Goal: Find specific page/section: Find specific page/section

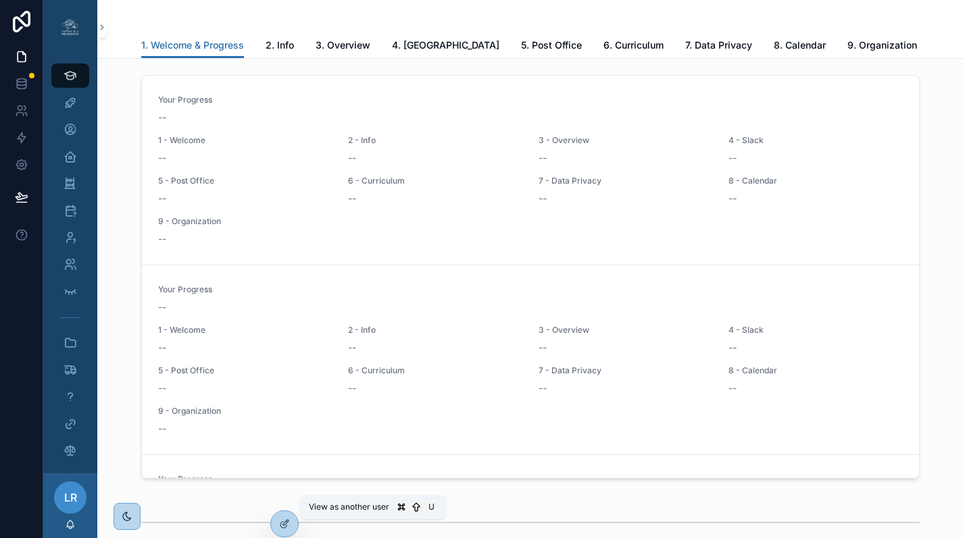
click at [0, 0] on icon at bounding box center [0, 0] width 0 height 0
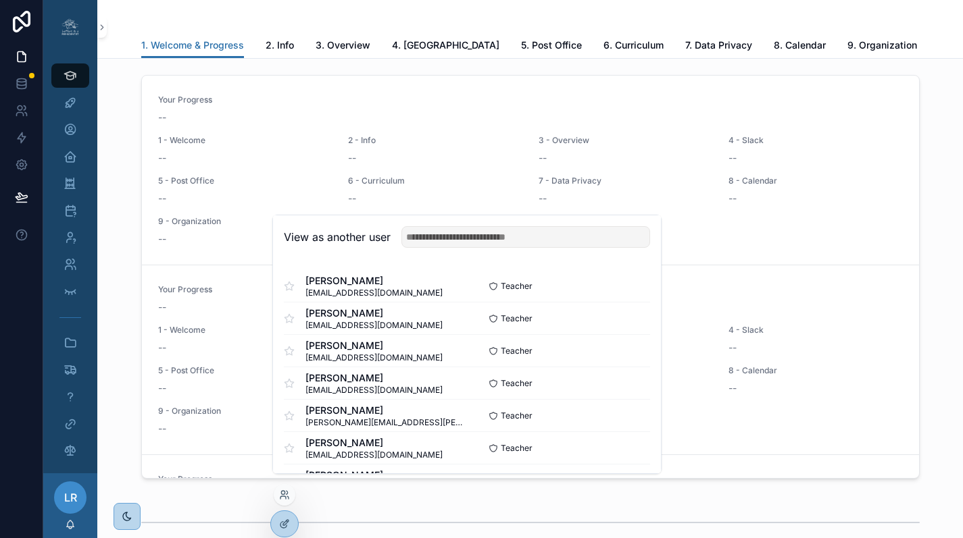
click at [470, 246] on input "text" at bounding box center [525, 237] width 249 height 22
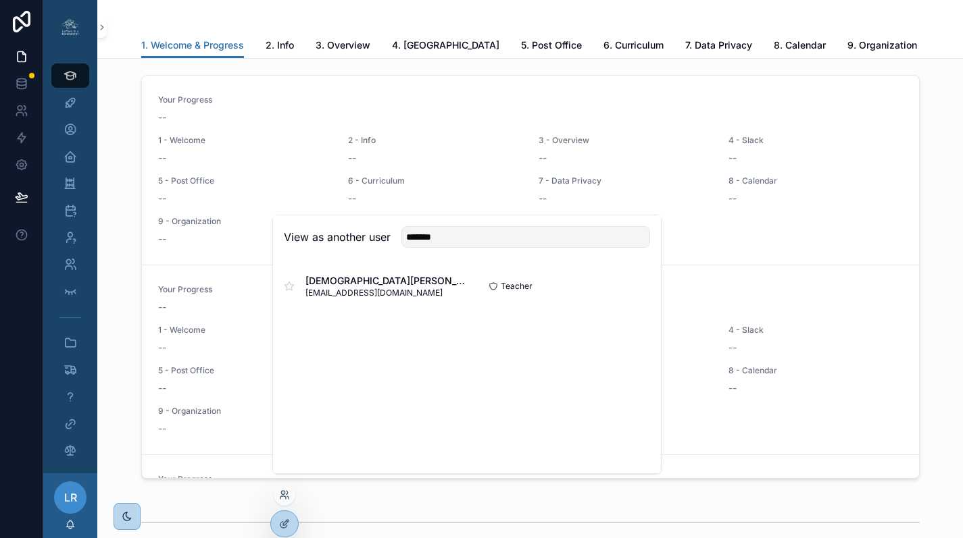
type input "*******"
click at [0, 0] on button "Select" at bounding box center [0, 0] width 0 height 0
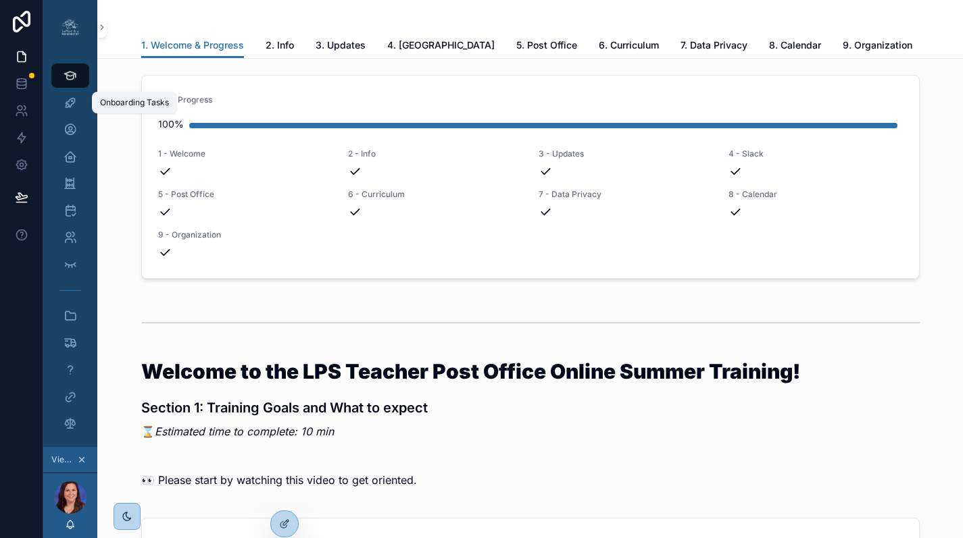
click at [74, 104] on icon "scrollable content" at bounding box center [71, 103] width 14 height 14
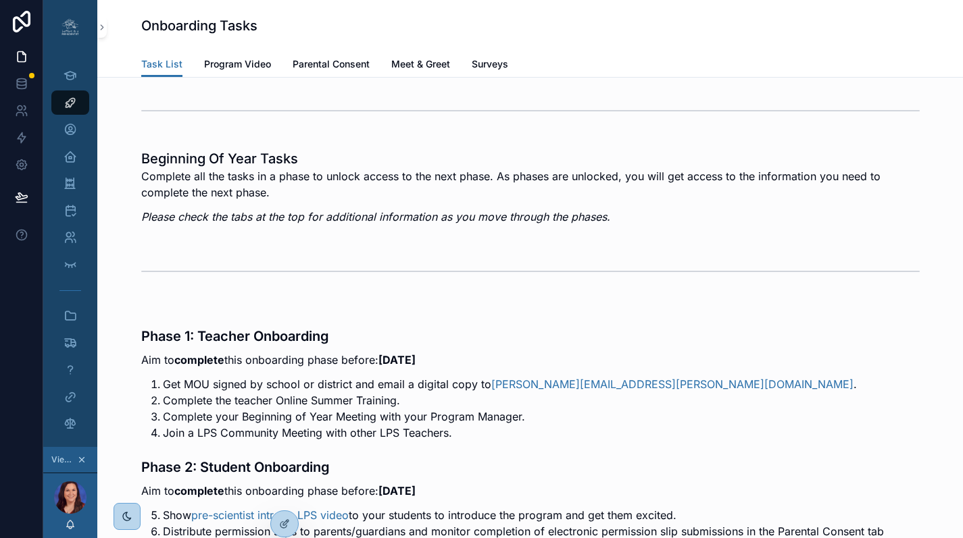
click at [500, 61] on span "Surveys" at bounding box center [490, 64] width 36 height 14
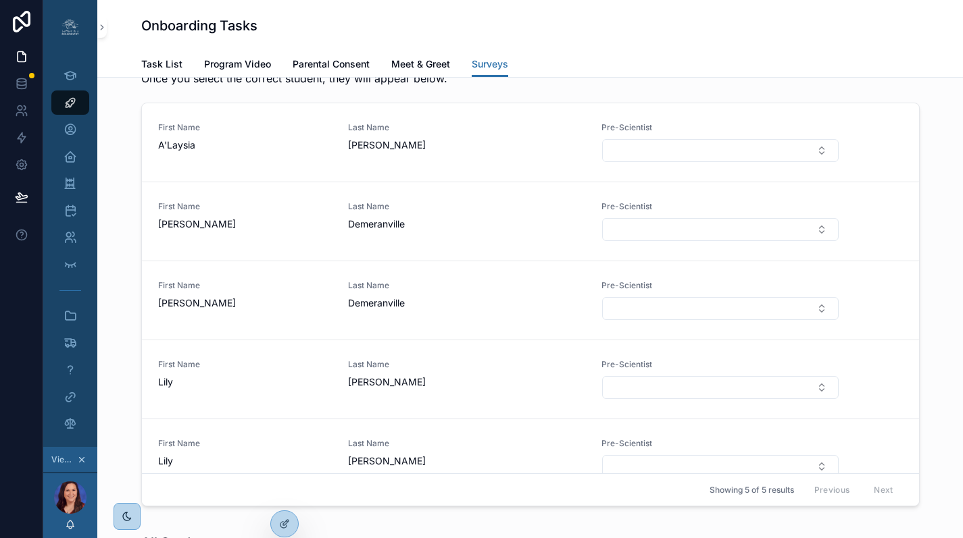
scroll to position [2083, 0]
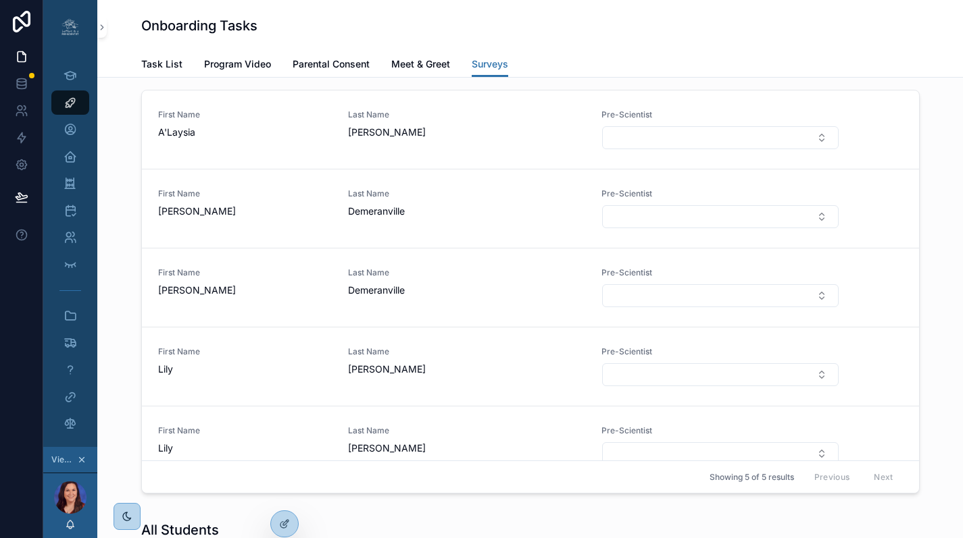
click at [628, 149] on button "Select Button" at bounding box center [720, 137] width 236 height 23
type input "***"
click at [627, 149] on button "Select Button" at bounding box center [720, 137] width 236 height 23
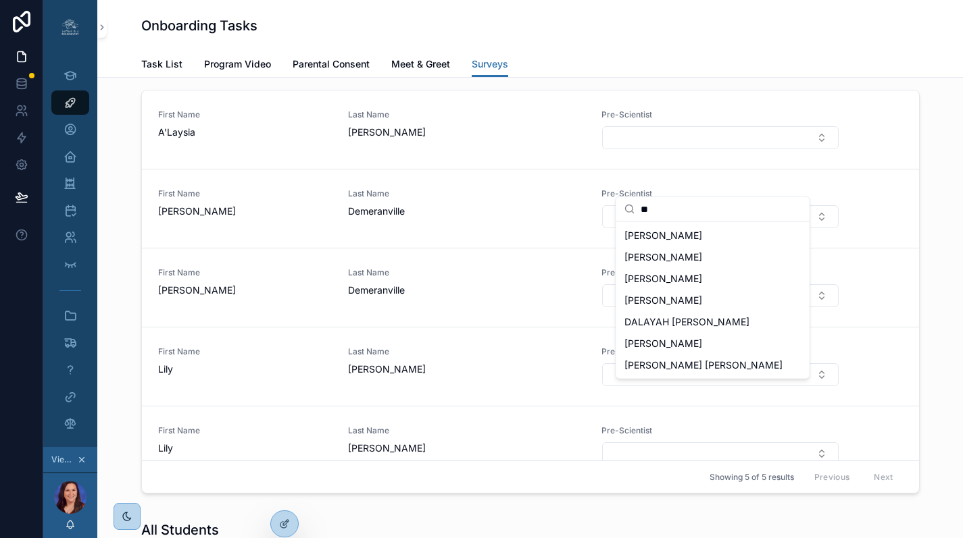
scroll to position [18, 0]
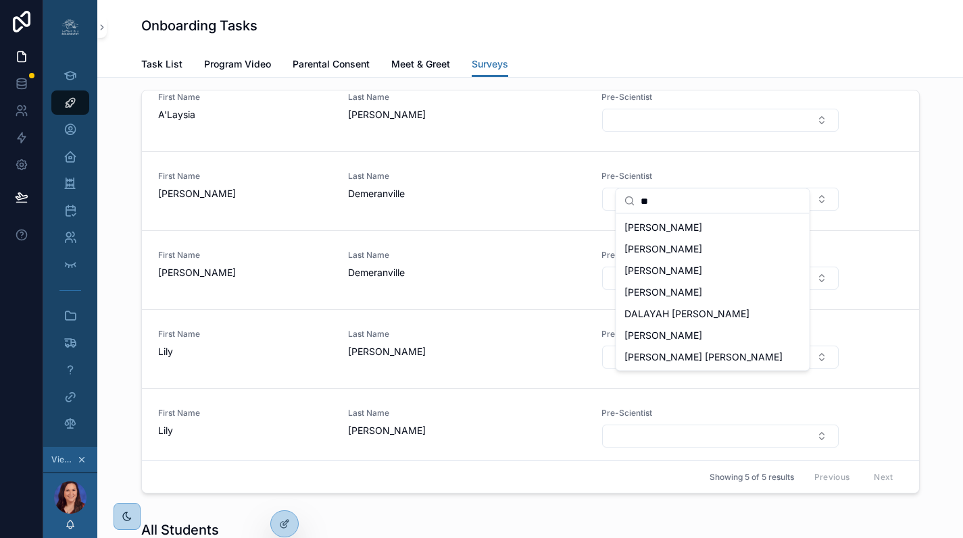
type input "**"
click at [688, 74] on p "Once you select the correct student, they will appear below." at bounding box center [479, 65] width 677 height 16
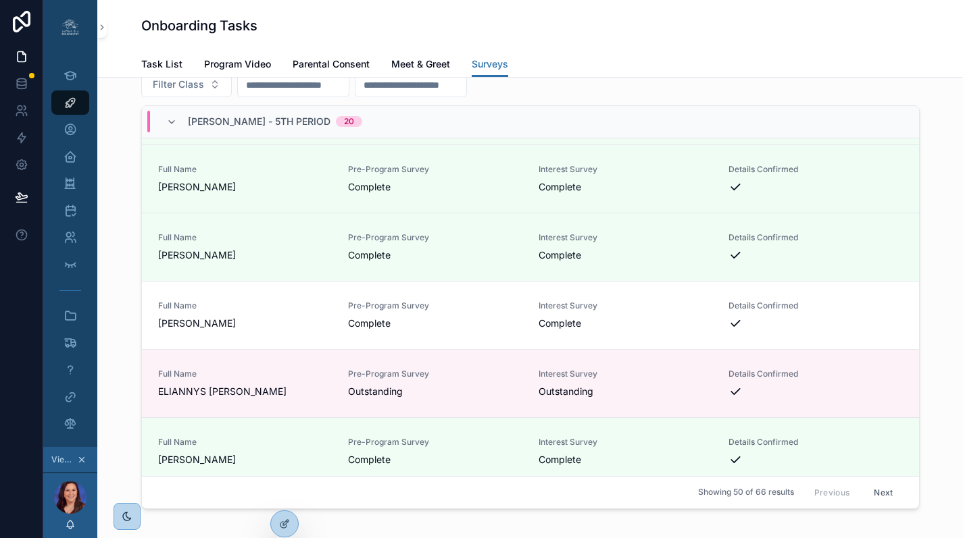
scroll to position [2055, 0]
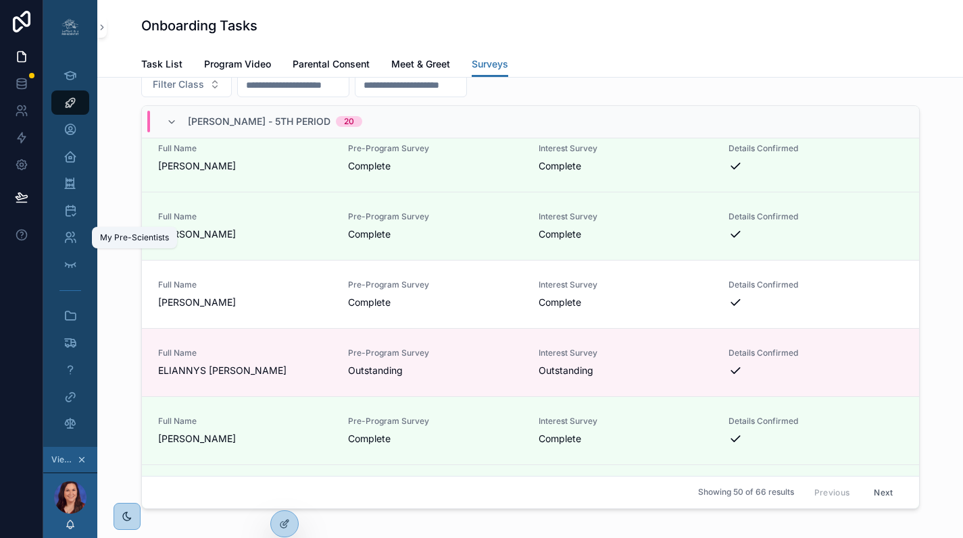
click at [68, 241] on icon "scrollable content" at bounding box center [71, 238] width 14 height 14
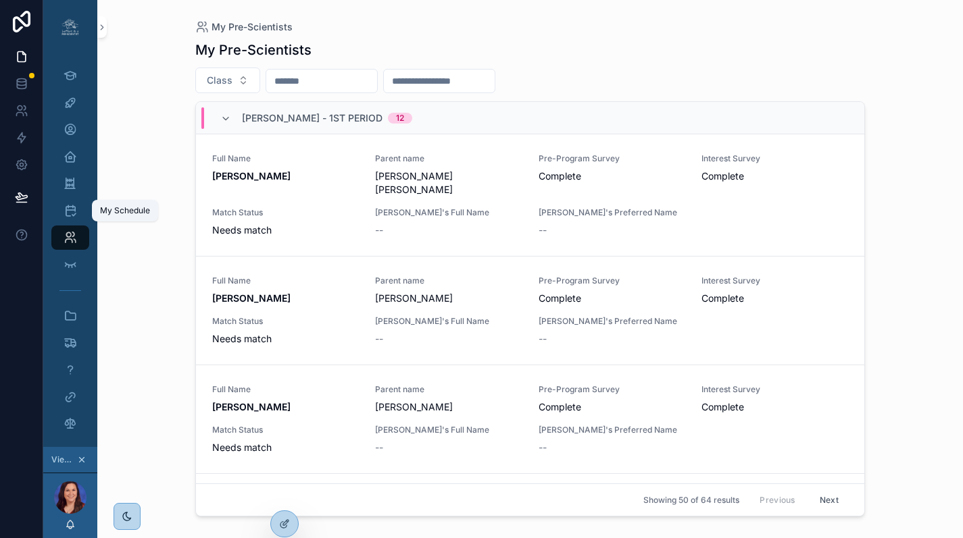
click at [76, 211] on icon "scrollable content" at bounding box center [71, 211] width 14 height 14
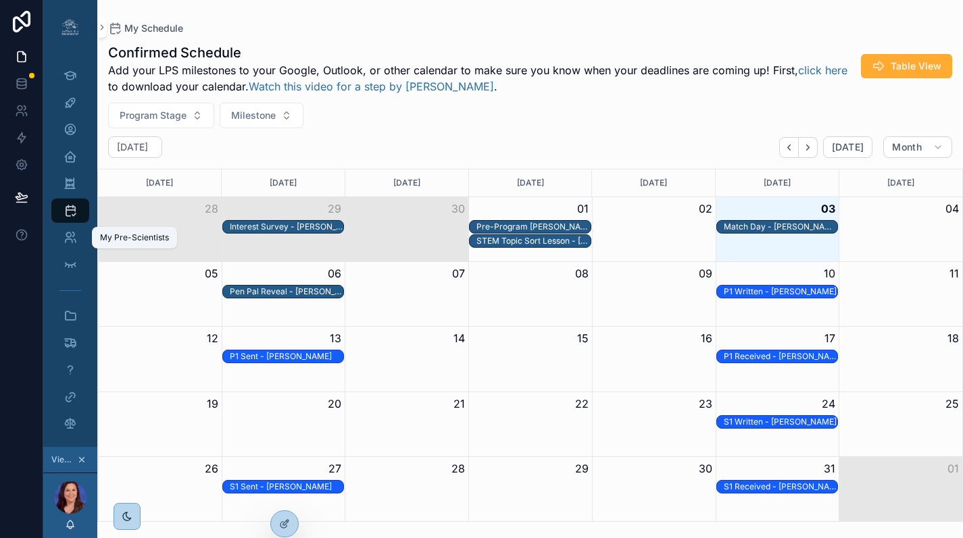
click at [72, 236] on icon "scrollable content" at bounding box center [71, 238] width 14 height 14
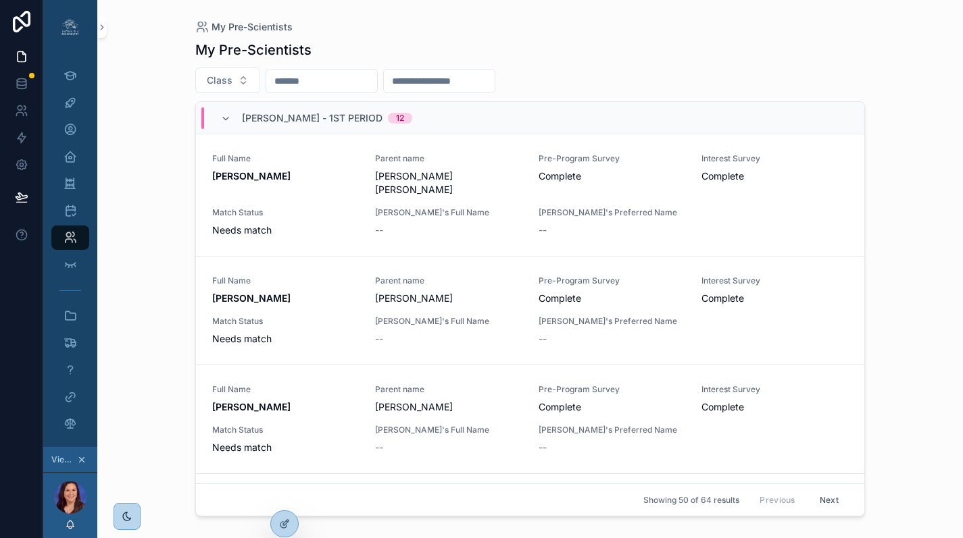
click at [356, 80] on input "scrollable content" at bounding box center [321, 81] width 111 height 19
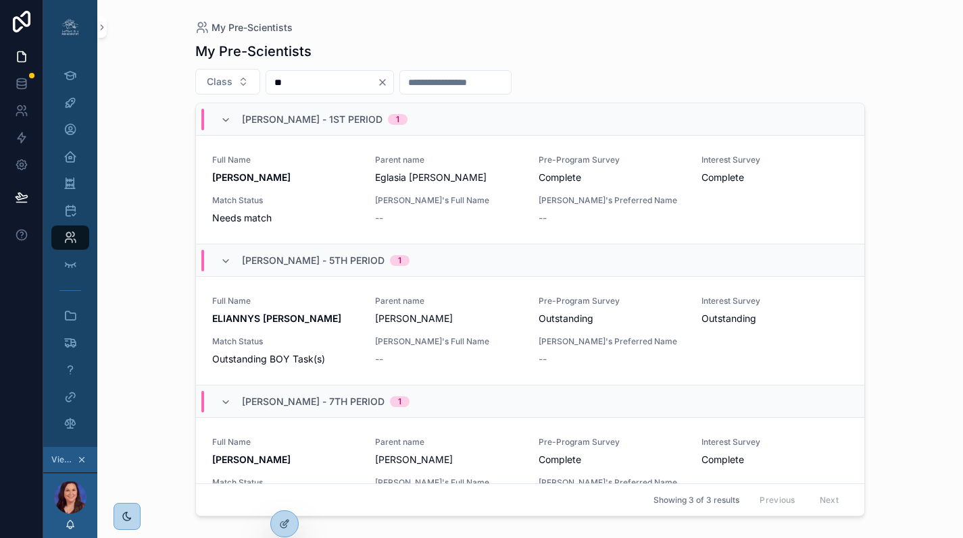
type input "*"
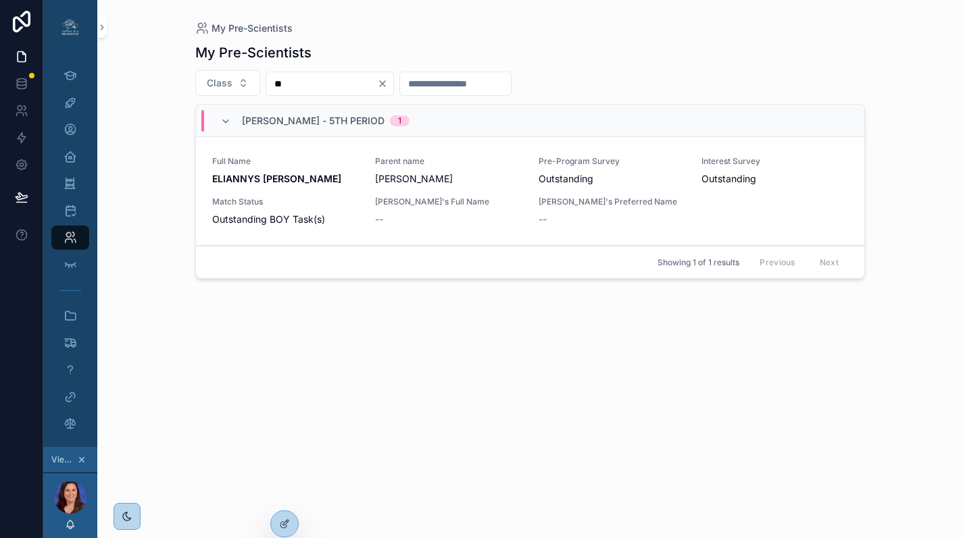
type input "*"
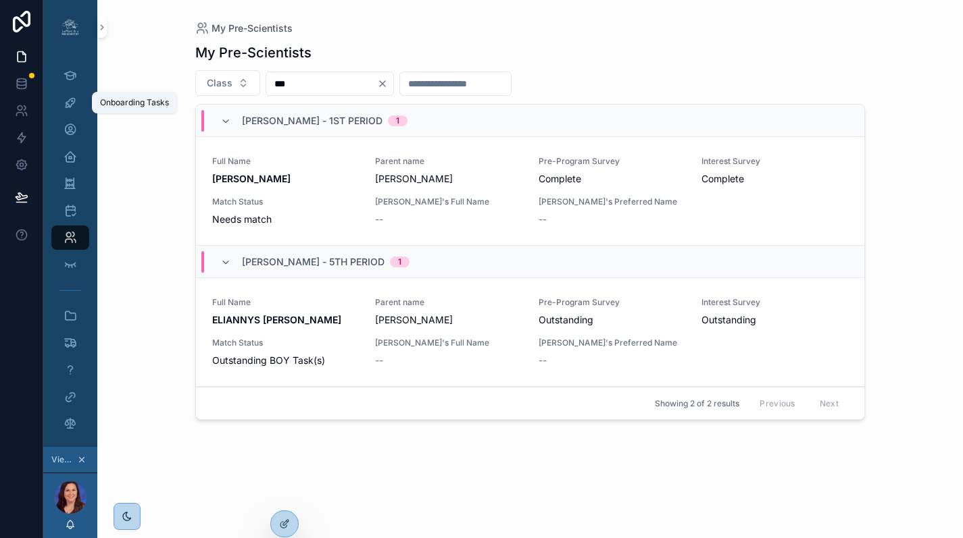
type input "***"
click at [68, 99] on icon "scrollable content" at bounding box center [71, 103] width 14 height 14
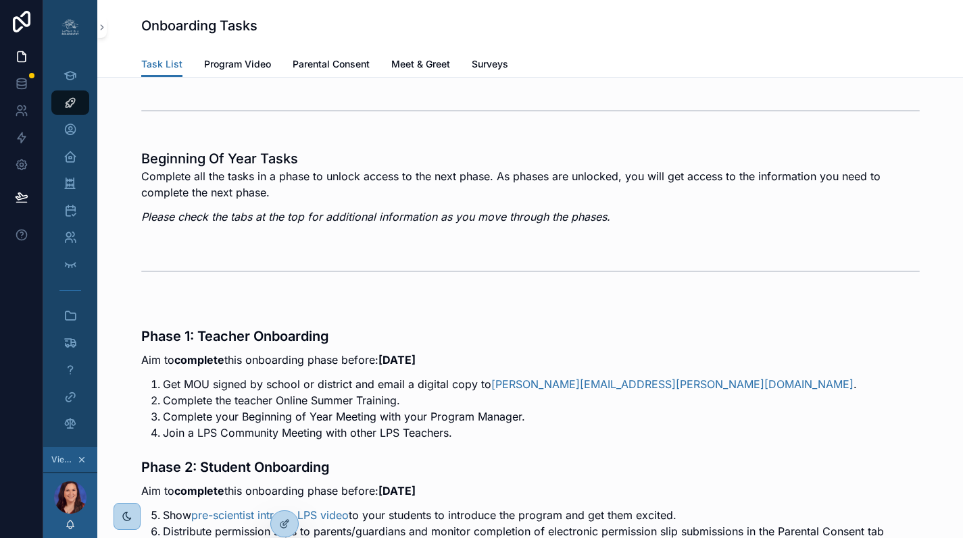
click at [488, 61] on span "Surveys" at bounding box center [490, 64] width 36 height 14
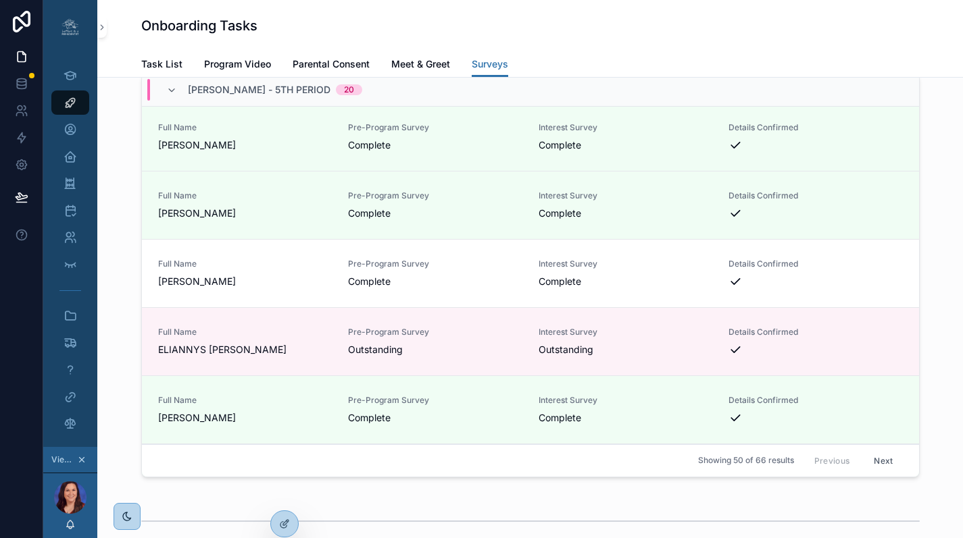
scroll to position [2072, 0]
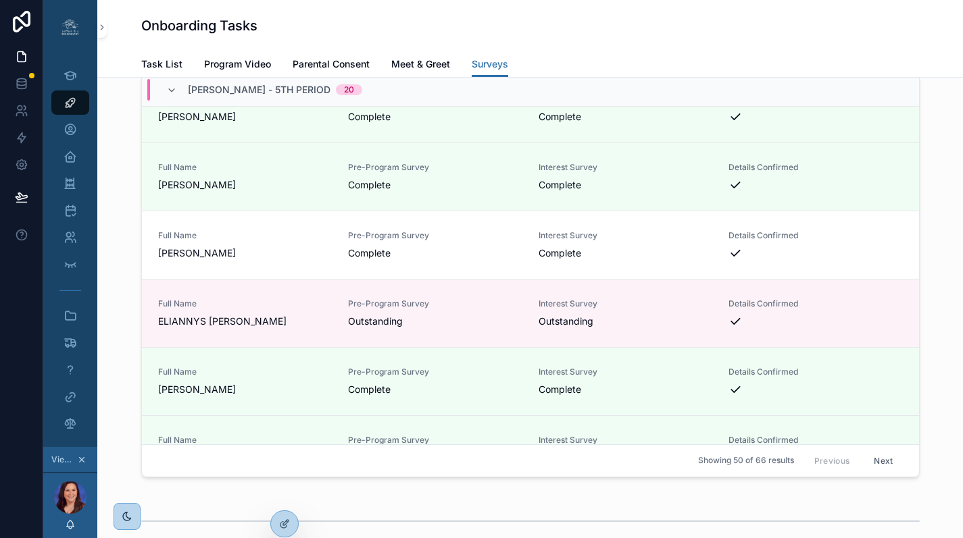
click at [284, 260] on span "[PERSON_NAME]" at bounding box center [245, 254] width 174 height 14
click at [230, 260] on span "[PERSON_NAME]" at bounding box center [245, 254] width 174 height 14
click at [70, 241] on icon "scrollable content" at bounding box center [71, 238] width 14 height 14
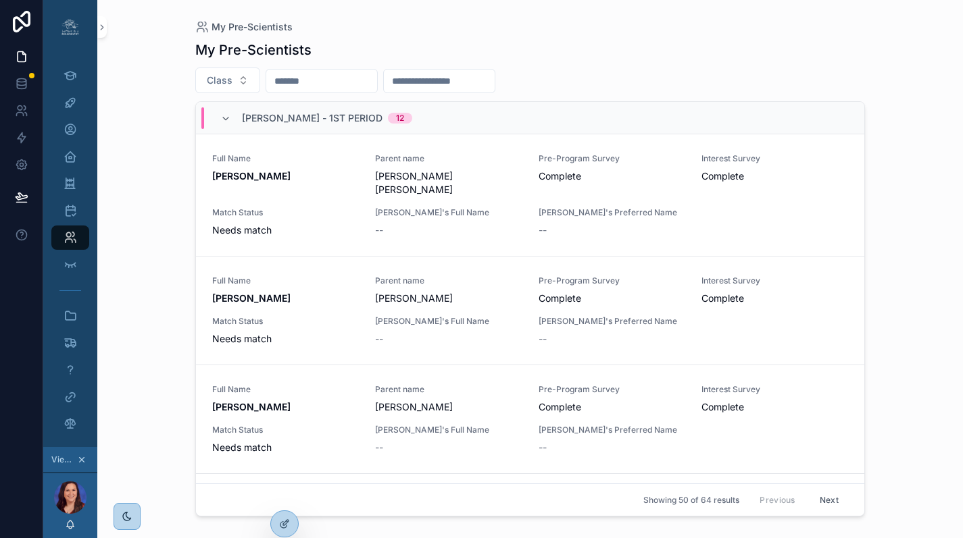
click at [336, 81] on input "scrollable content" at bounding box center [321, 81] width 111 height 19
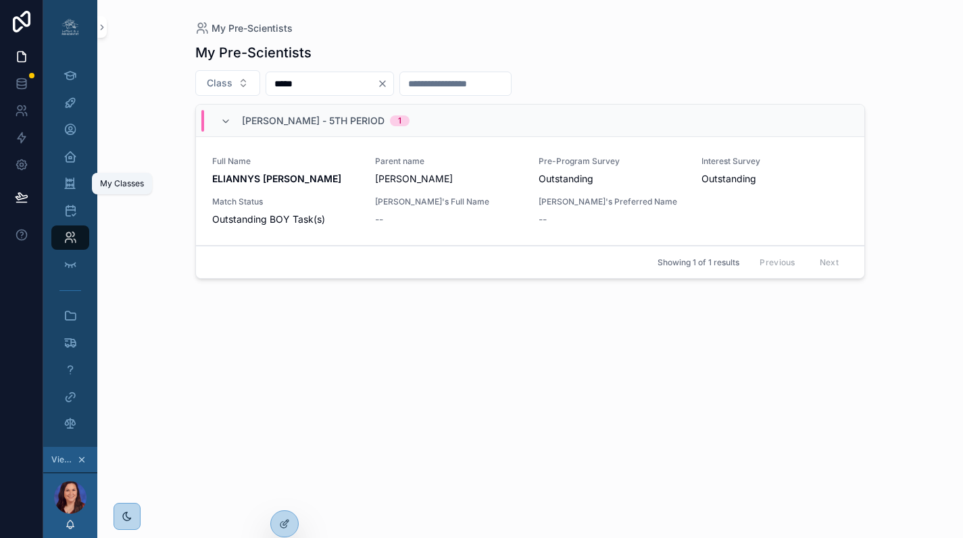
type input "*****"
click at [72, 184] on icon "scrollable content" at bounding box center [70, 184] width 13 height 14
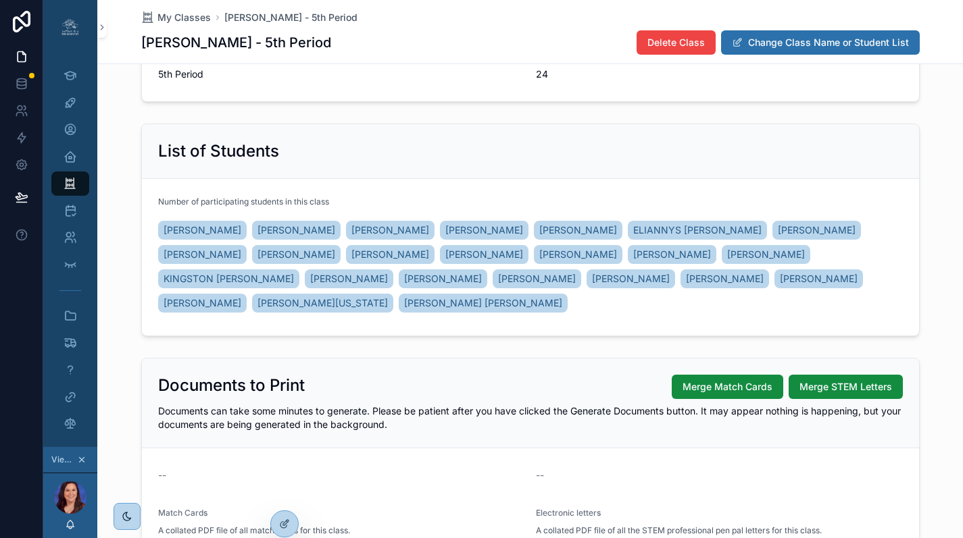
scroll to position [129, 0]
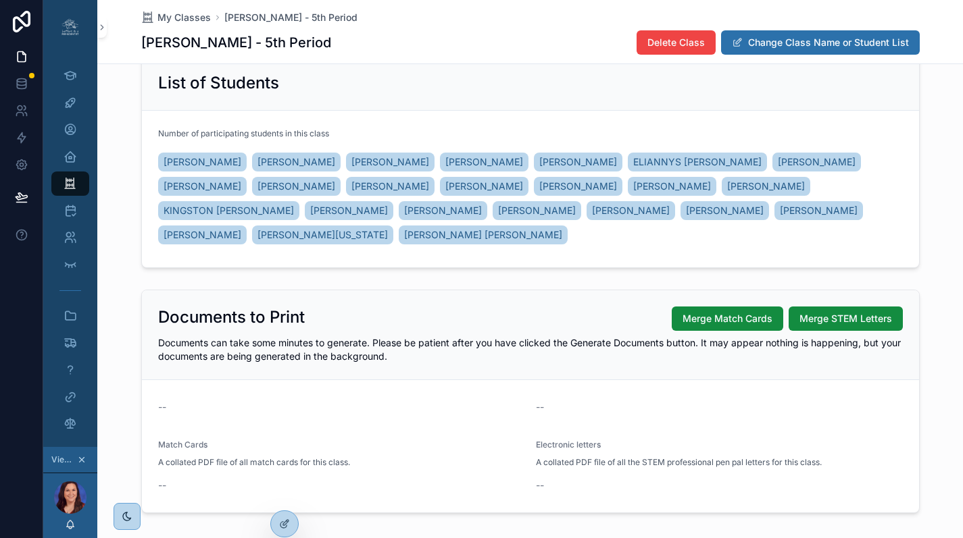
click at [761, 155] on span "ELIANNYS [PERSON_NAME]" at bounding box center [697, 162] width 128 height 14
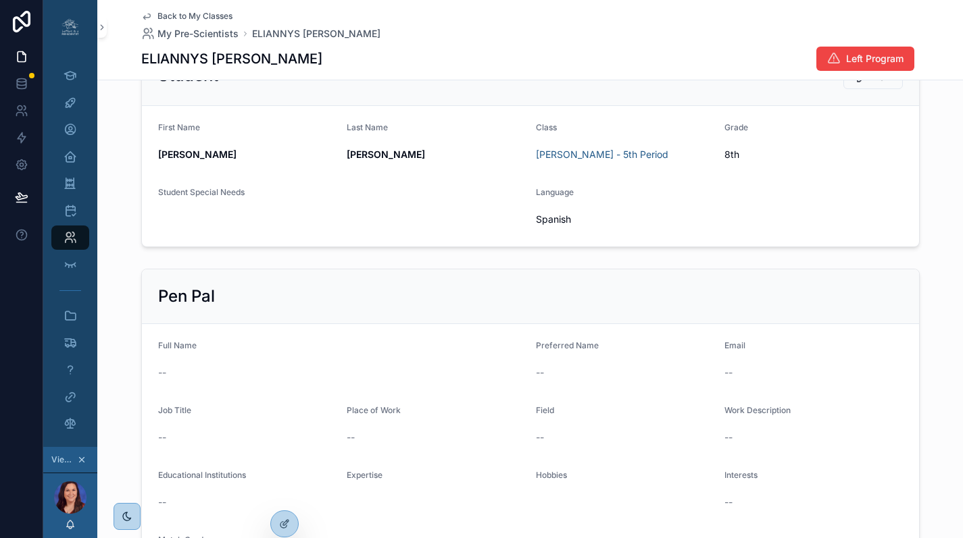
scroll to position [28, 0]
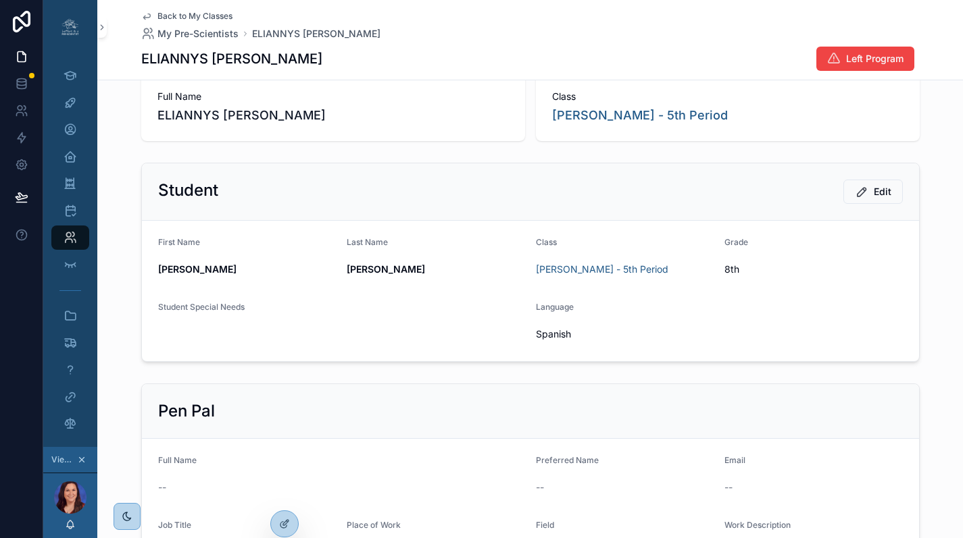
click at [199, 14] on span "Back to My Classes" at bounding box center [194, 16] width 75 height 11
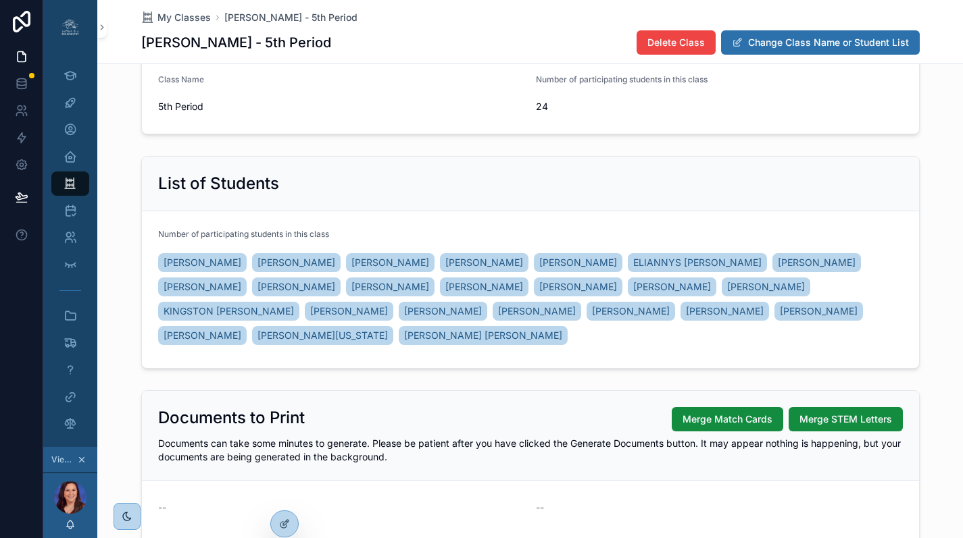
click at [296, 265] on span "[PERSON_NAME]" at bounding box center [296, 263] width 78 height 14
